Goal: Information Seeking & Learning: Learn about a topic

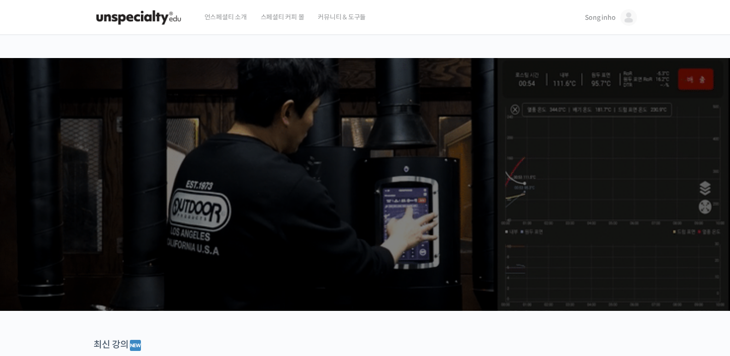
click at [616, 24] on link "Song inho" at bounding box center [611, 17] width 52 height 35
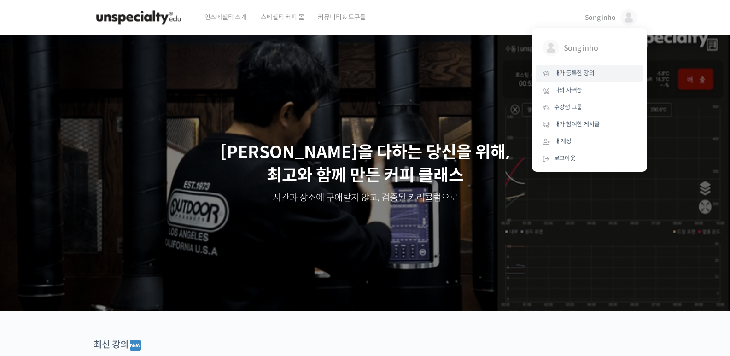
click at [580, 74] on span "내가 등록한 강의" at bounding box center [574, 73] width 41 height 8
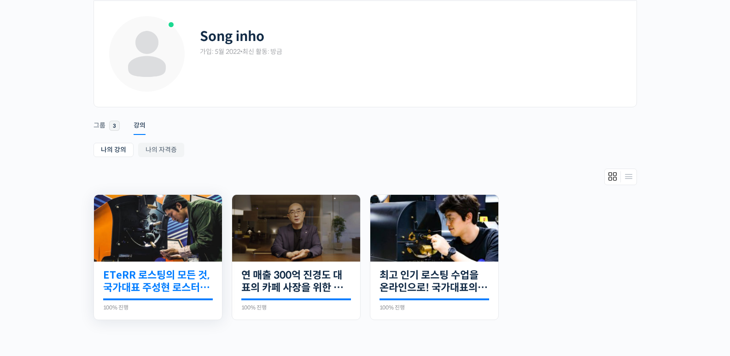
scroll to position [92, 0]
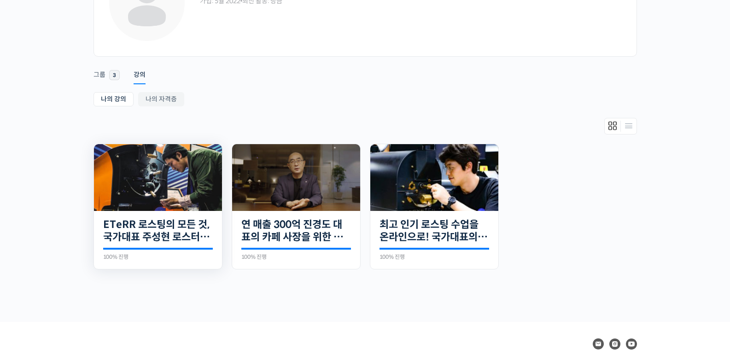
click at [161, 173] on img at bounding box center [158, 177] width 128 height 67
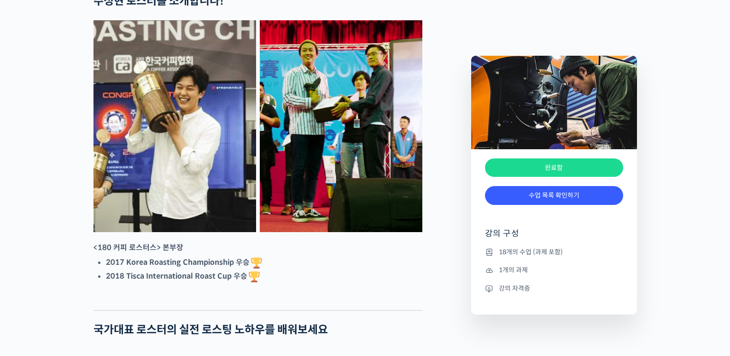
scroll to position [461, 0]
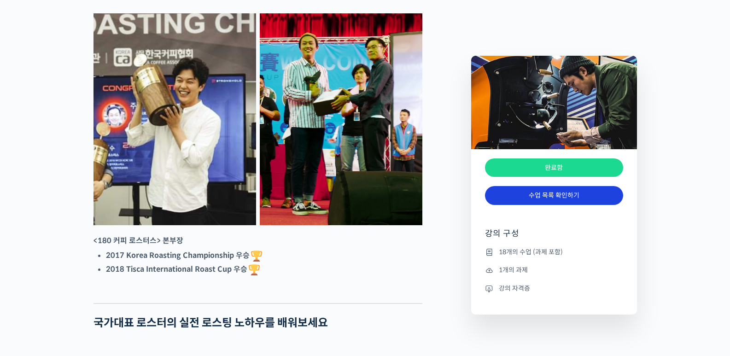
click at [502, 200] on link "수업 목록 확인하기" at bounding box center [554, 195] width 138 height 19
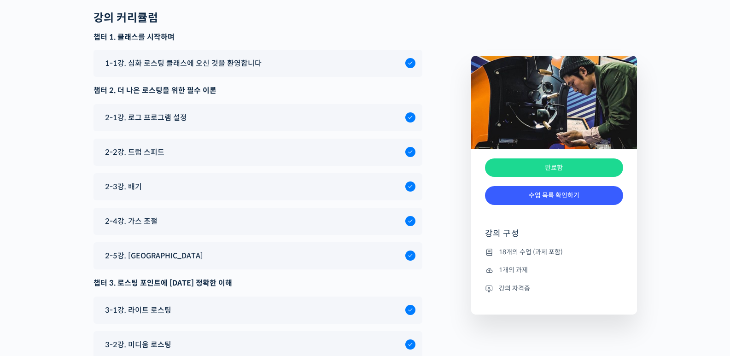
scroll to position [5157, 0]
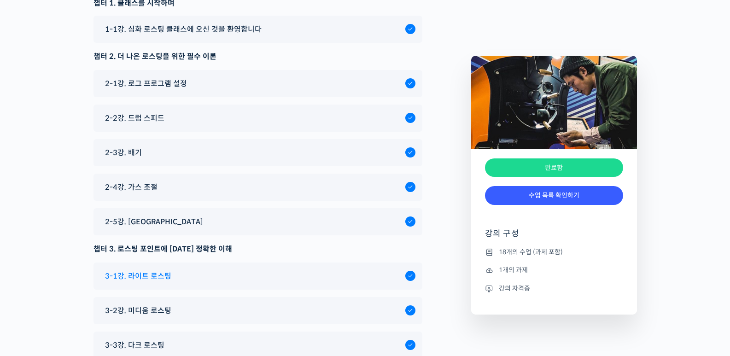
click at [172, 270] on div "3-1강. 라이트 로스팅" at bounding box center [252, 276] width 305 height 12
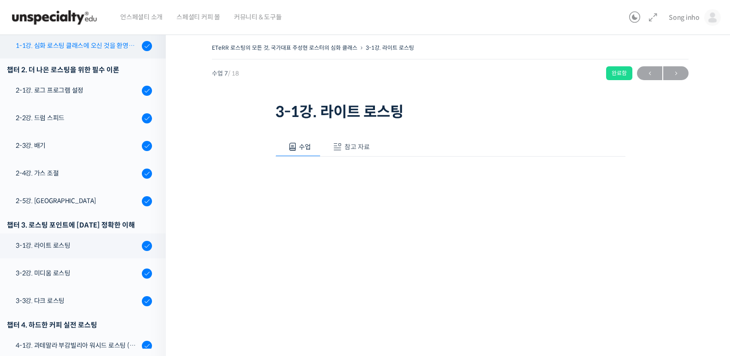
scroll to position [87, 0]
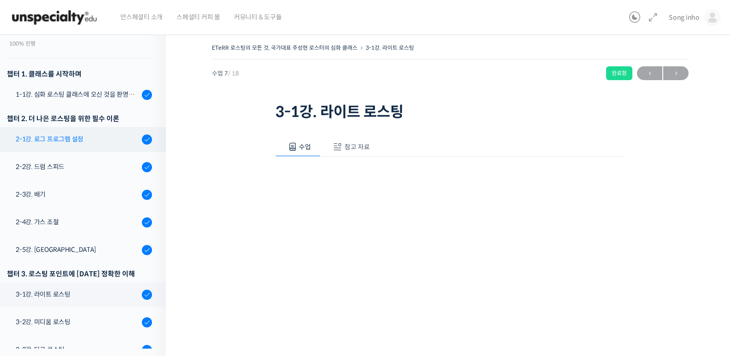
click at [77, 140] on div "2-1강. 로그 프로그램 설정" at bounding box center [78, 139] width 124 height 10
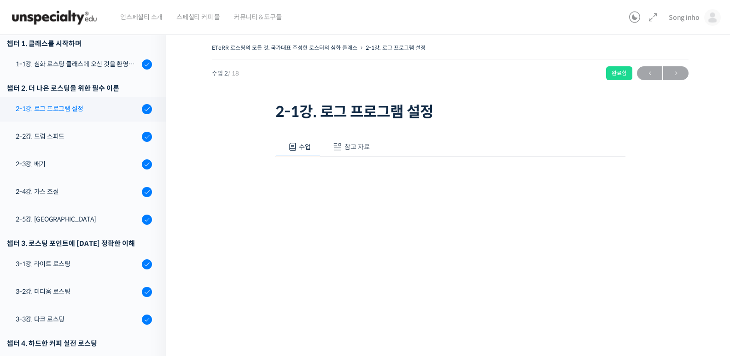
scroll to position [70, 0]
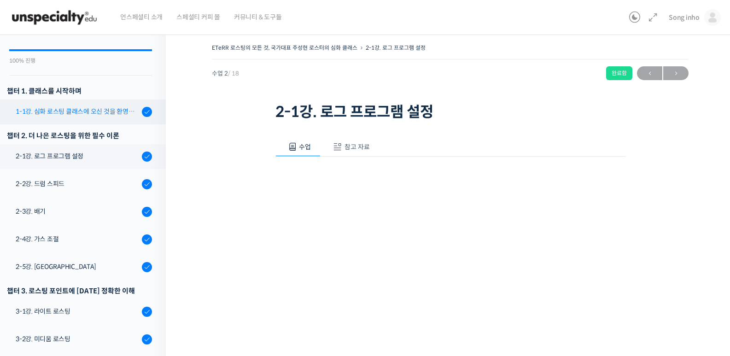
click at [106, 104] on link "1-1강. 심화 로스팅 클래스에 오신 것을 환영합니다" at bounding box center [80, 112] width 171 height 25
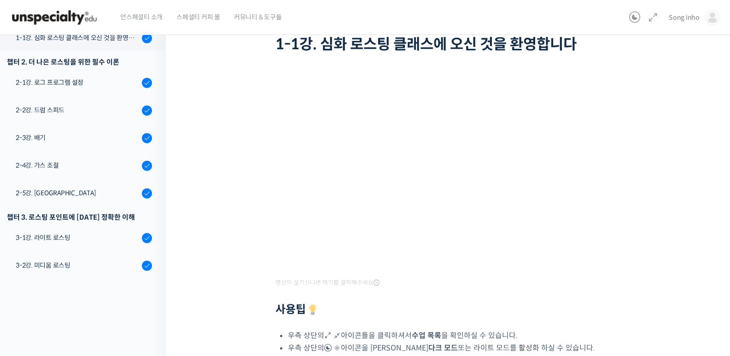
scroll to position [57, 0]
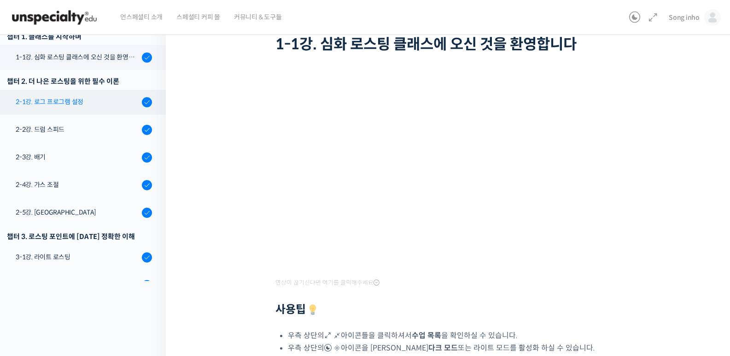
click at [77, 96] on link "2-1강. 로그 프로그램 설정" at bounding box center [80, 102] width 171 height 25
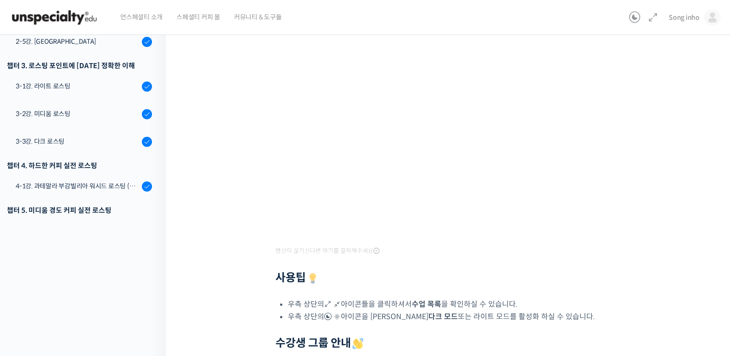
scroll to position [138, 0]
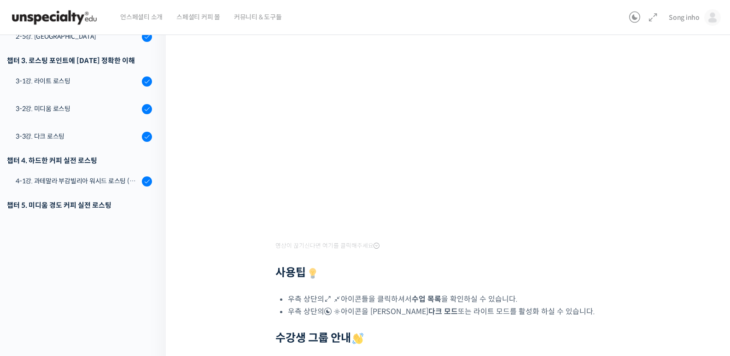
click at [500, 243] on div "영상이 끊기[DEMOGRAPHIC_DATA] 여기를 클릭해주세요 사용팁 우측 상단의 아이콘들을 클릭하셔서 수업 목록 을 확인하실 수 있습니다.…" at bounding box center [451, 206] width 350 height 377
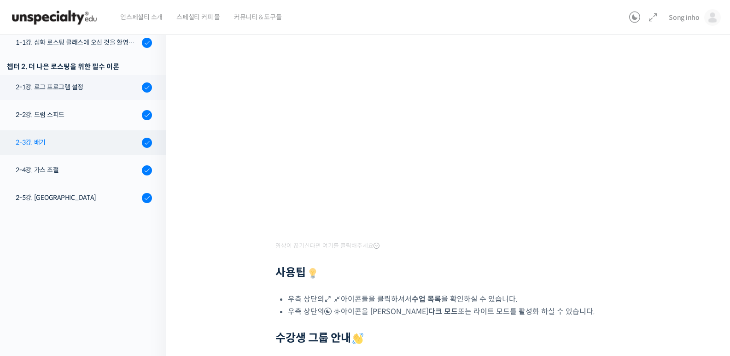
scroll to position [0, 0]
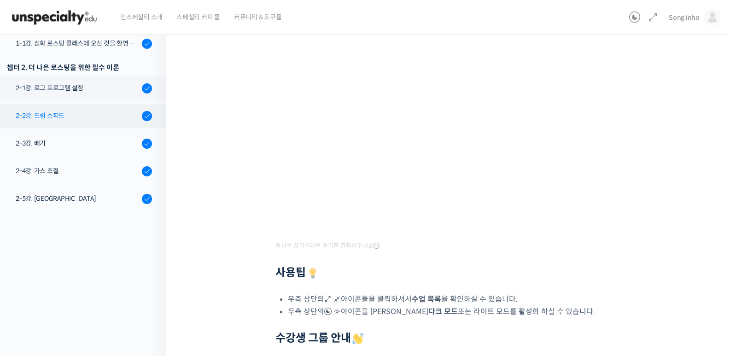
click at [69, 106] on link "2-2강. 드럼 스피드" at bounding box center [80, 116] width 171 height 25
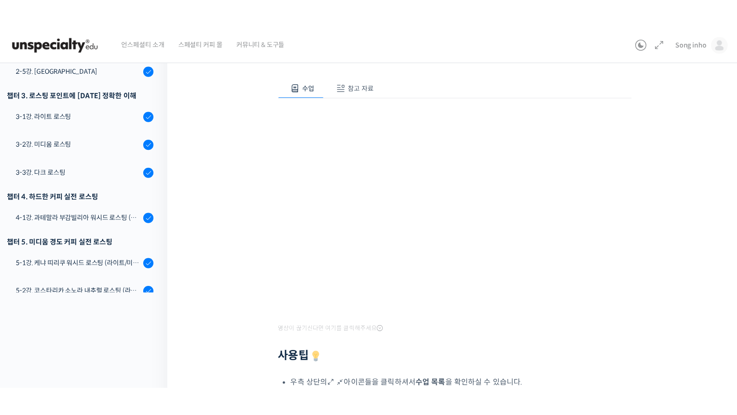
scroll to position [92, 0]
